Goal: Task Accomplishment & Management: Use online tool/utility

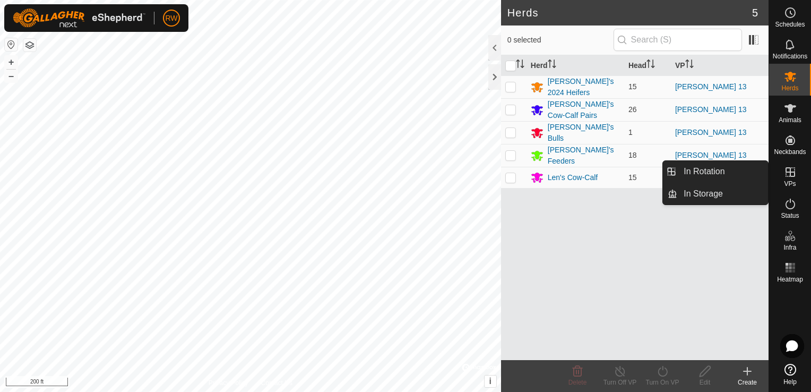
click at [788, 171] on icon at bounding box center [790, 172] width 13 height 13
click at [739, 171] on link "In Rotation" at bounding box center [722, 171] width 91 height 21
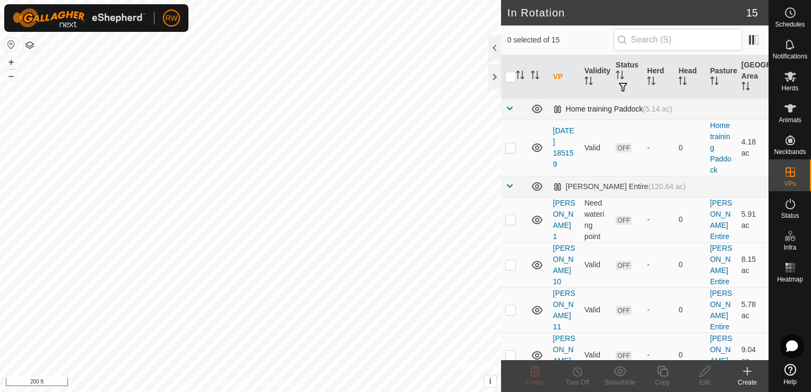
click at [510, 110] on span at bounding box center [509, 108] width 8 height 8
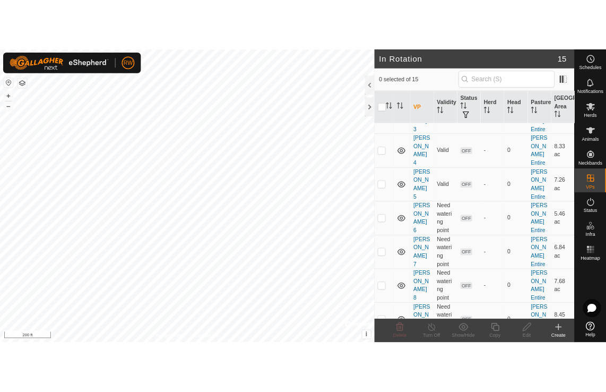
scroll to position [213, 0]
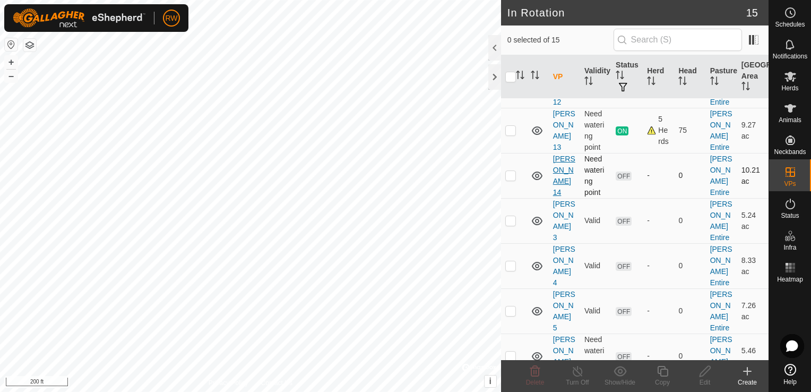
click at [567, 154] on link "[PERSON_NAME] 14" at bounding box center [564, 175] width 22 height 42
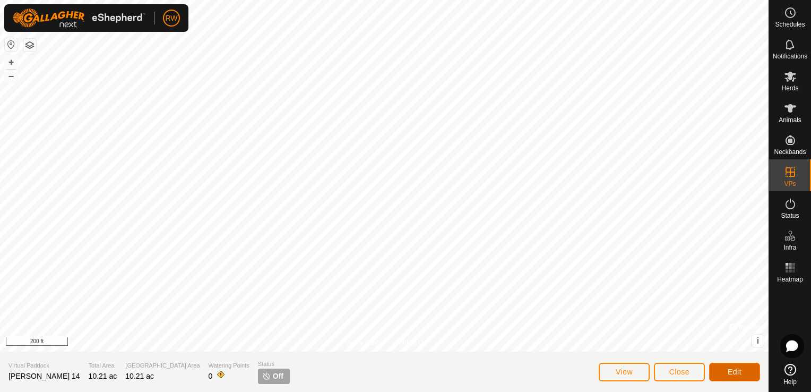
click at [744, 375] on button "Edit" at bounding box center [734, 371] width 51 height 19
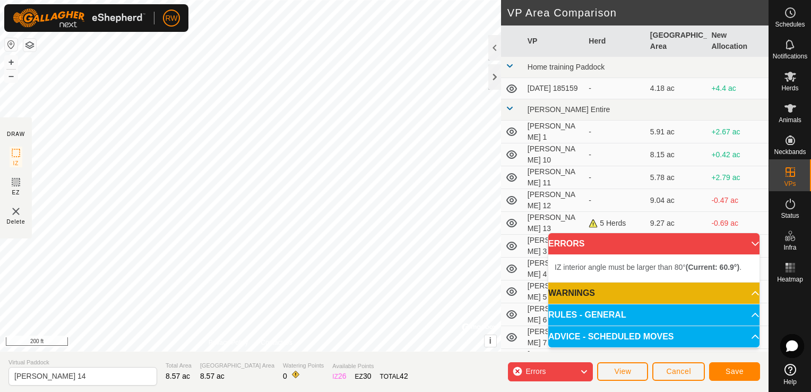
click at [340, 197] on div "IZ interior angle must be larger than 80° (Current: 60.9°) . + – ⇧ i © Mapbox ,…" at bounding box center [250, 175] width 501 height 351
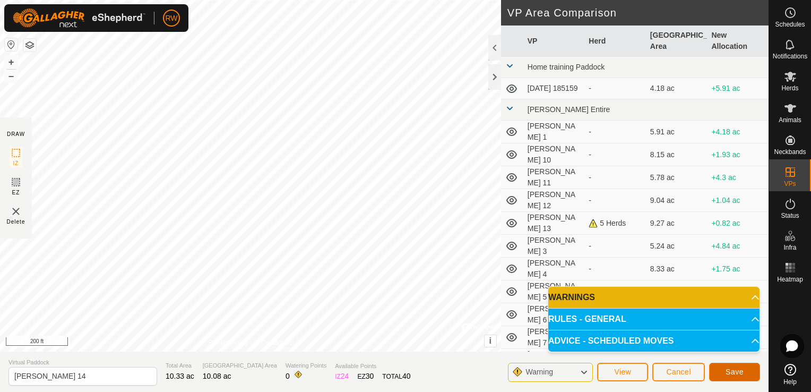
click at [740, 369] on span "Save" at bounding box center [734, 371] width 18 height 8
